Goal: Information Seeking & Learning: Learn about a topic

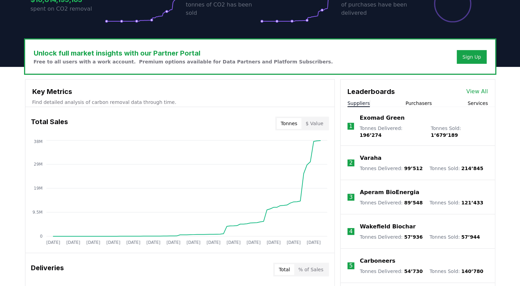
scroll to position [173, 0]
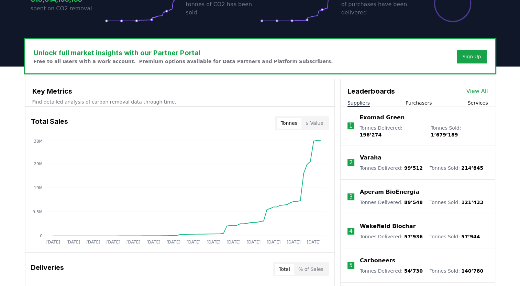
click at [321, 127] on button "$ Value" at bounding box center [314, 123] width 26 height 11
click at [291, 121] on button "Tonnes" at bounding box center [288, 123] width 25 height 11
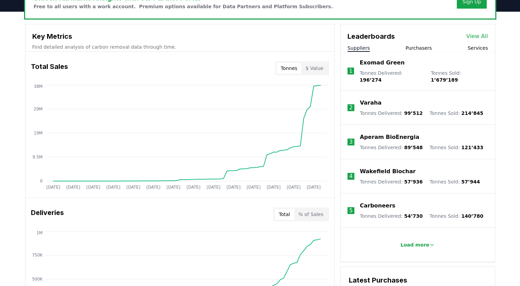
scroll to position [231, 0]
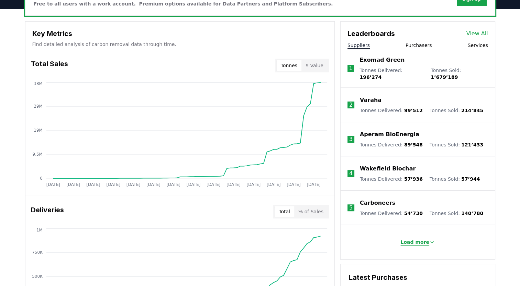
click at [418, 239] on p "Load more" at bounding box center [414, 242] width 29 height 7
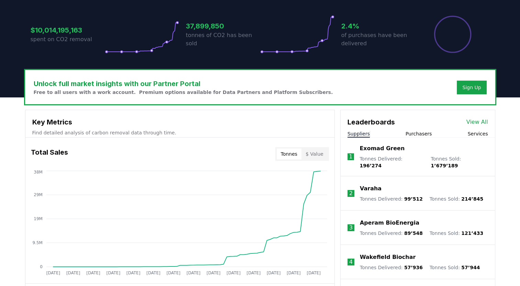
scroll to position [146, 0]
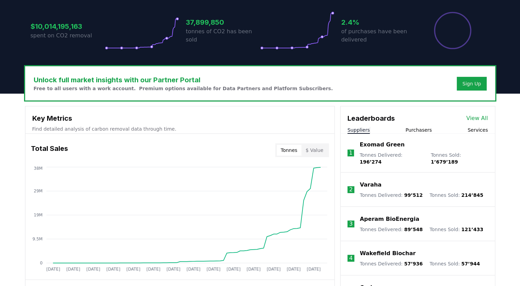
click at [478, 120] on link "View All" at bounding box center [477, 118] width 22 height 8
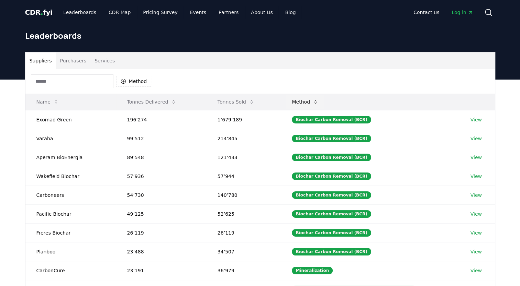
click at [310, 104] on button "Method" at bounding box center [304, 102] width 37 height 14
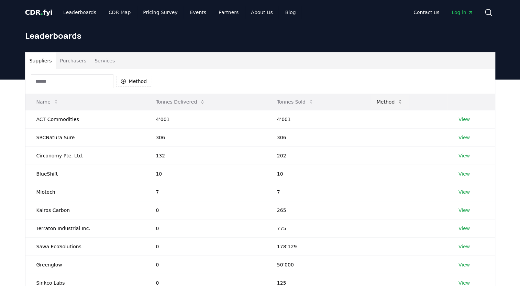
click at [379, 100] on button "Method" at bounding box center [389, 102] width 37 height 14
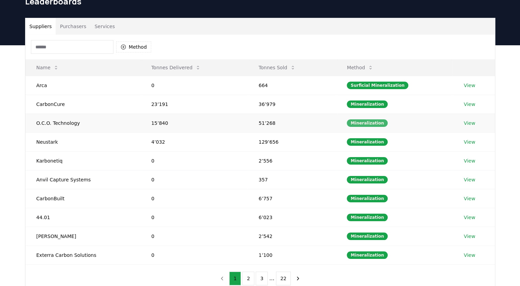
scroll to position [34, 0]
click at [361, 69] on button "Method" at bounding box center [359, 68] width 37 height 14
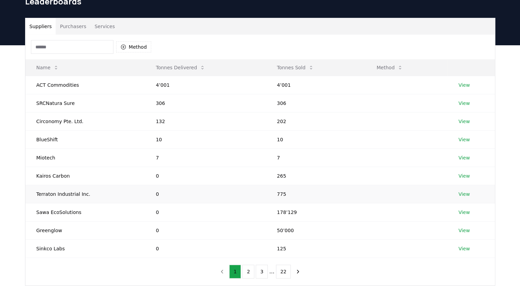
scroll to position [0, 0]
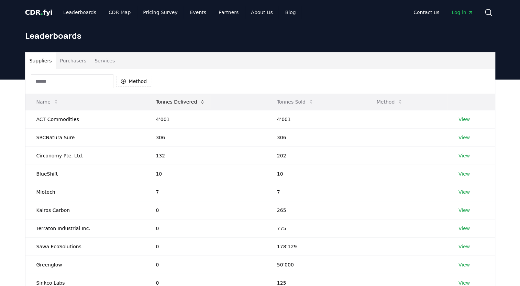
click at [185, 98] on button "Tonnes Delivered" at bounding box center [180, 102] width 60 height 14
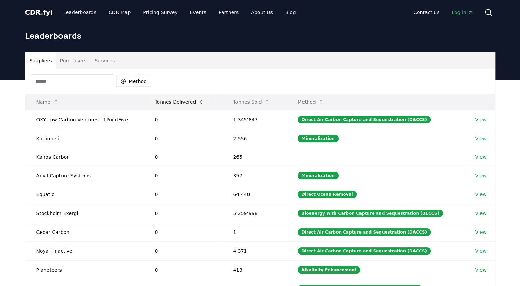
click at [185, 98] on button "Tonnes Delivered" at bounding box center [179, 102] width 60 height 14
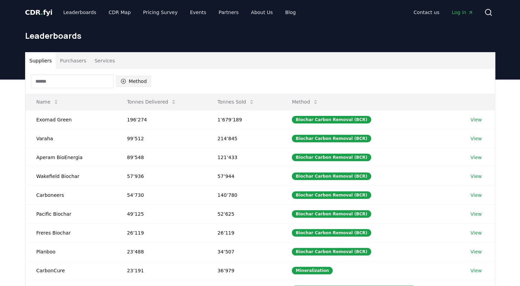
click at [128, 85] on button "Method" at bounding box center [133, 81] width 35 height 11
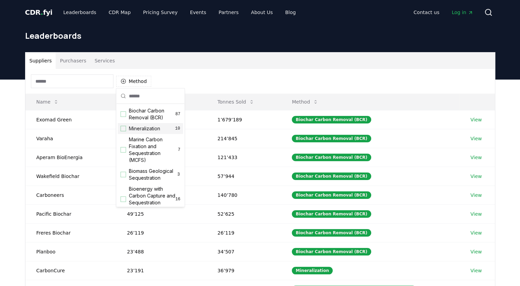
click at [125, 128] on div "Suggestions" at bounding box center [123, 128] width 5 height 5
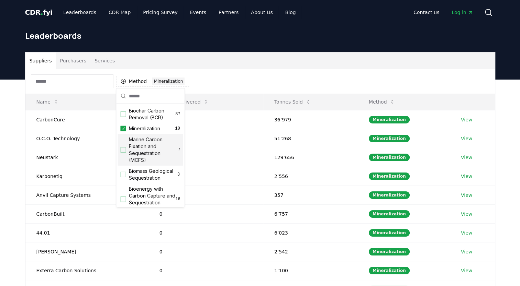
click at [217, 78] on div "Method 1 Mineralization" at bounding box center [259, 81] width 469 height 25
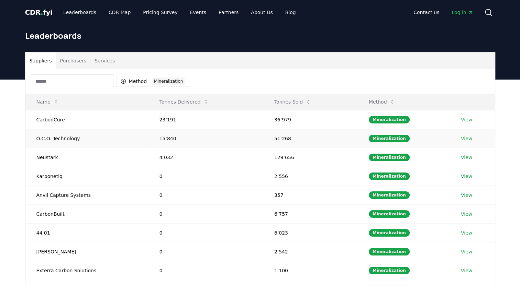
click at [468, 139] on link "View" at bounding box center [466, 138] width 11 height 7
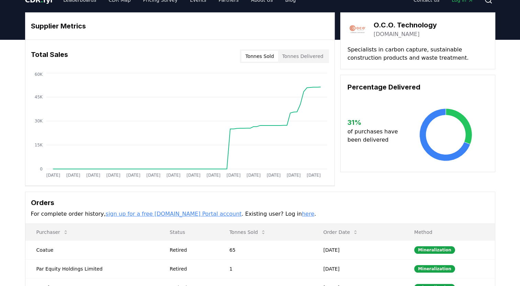
scroll to position [8, 0]
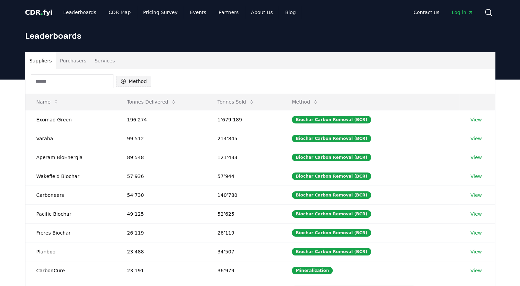
click at [136, 80] on button "Method" at bounding box center [133, 81] width 35 height 11
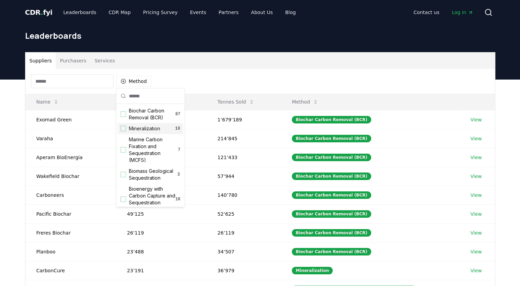
click at [146, 129] on span "Mineralization" at bounding box center [144, 128] width 31 height 7
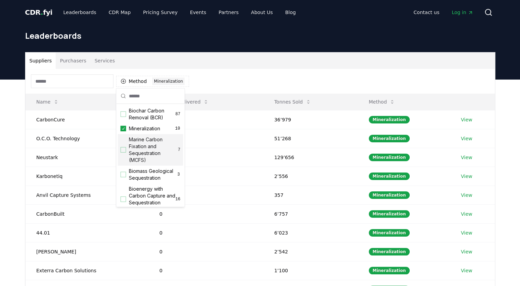
click at [243, 81] on div "Method 1 Mineralization" at bounding box center [259, 81] width 469 height 25
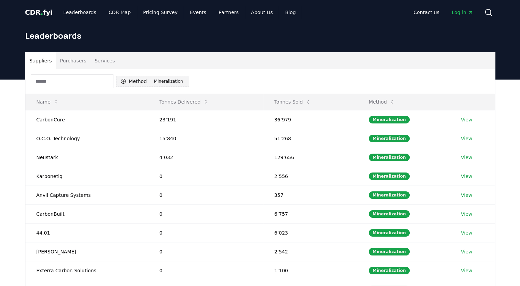
click at [135, 84] on button "Method 1 Mineralization" at bounding box center [152, 81] width 73 height 11
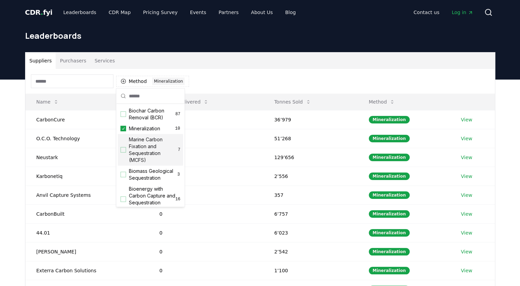
click at [149, 150] on span "Marine Carbon Fixation and Sequestration (MCFS)" at bounding box center [153, 149] width 49 height 27
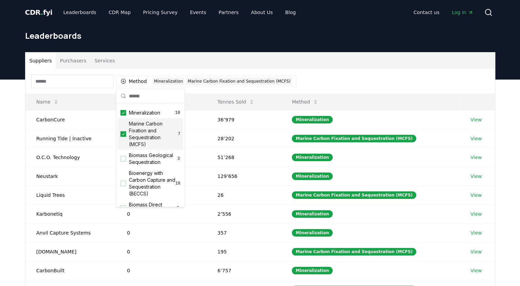
scroll to position [21, 0]
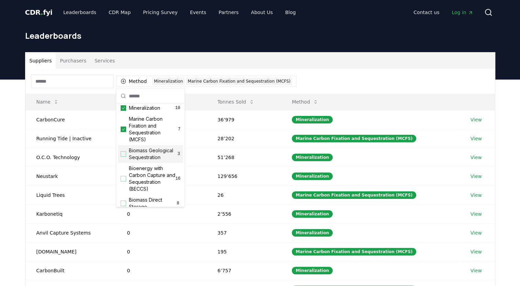
click at [149, 161] on span "Biomass Geological Sequestration" at bounding box center [153, 154] width 48 height 14
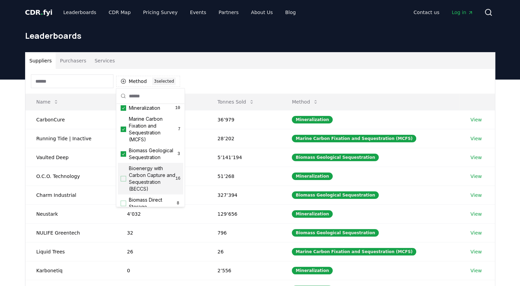
click at [151, 180] on span "Bioenergy with Carbon Capture and Sequestration (BECCS)" at bounding box center [152, 178] width 47 height 27
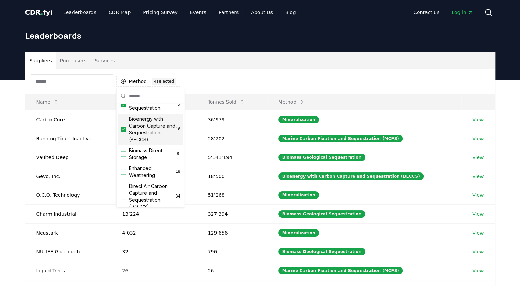
scroll to position [0, 0]
